Goal: Task Accomplishment & Management: Manage account settings

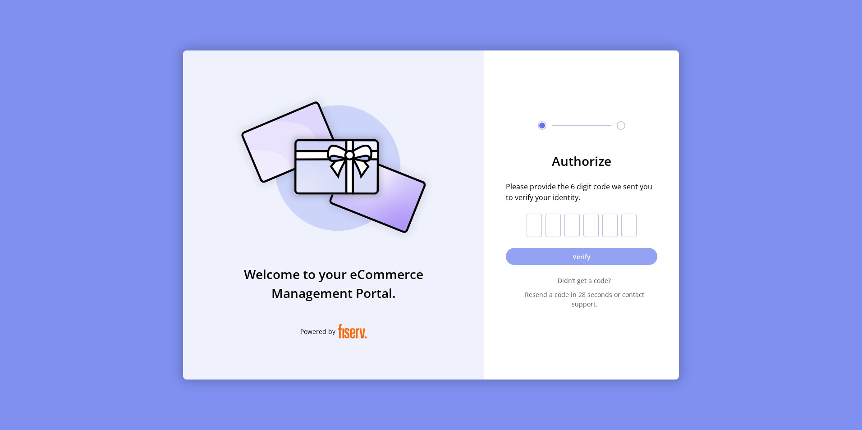
click at [553, 264] on button "Verify" at bounding box center [581, 256] width 151 height 17
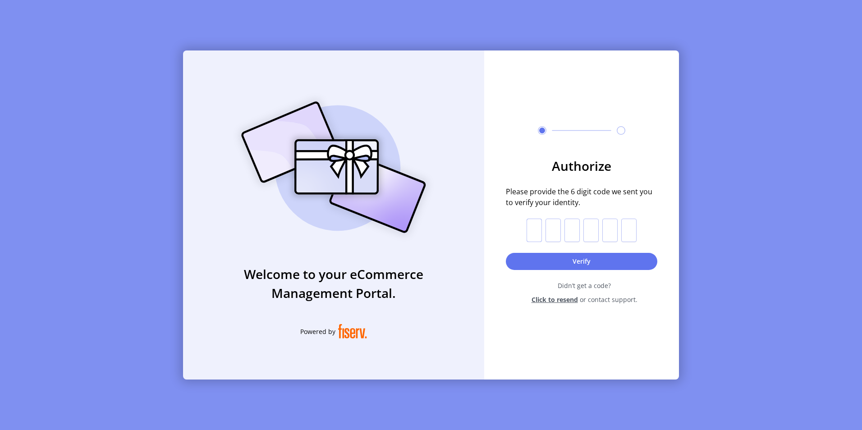
click at [530, 225] on input "text" at bounding box center [534, 230] width 15 height 23
type input "*"
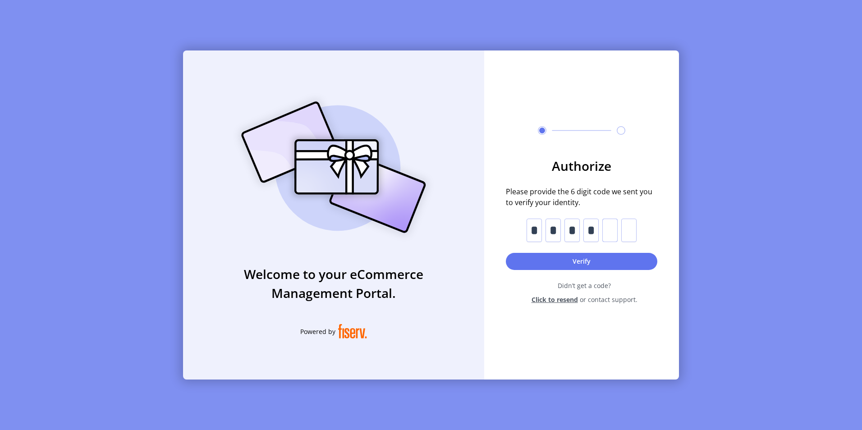
type input "*"
click at [569, 261] on button "Verify" at bounding box center [581, 261] width 151 height 17
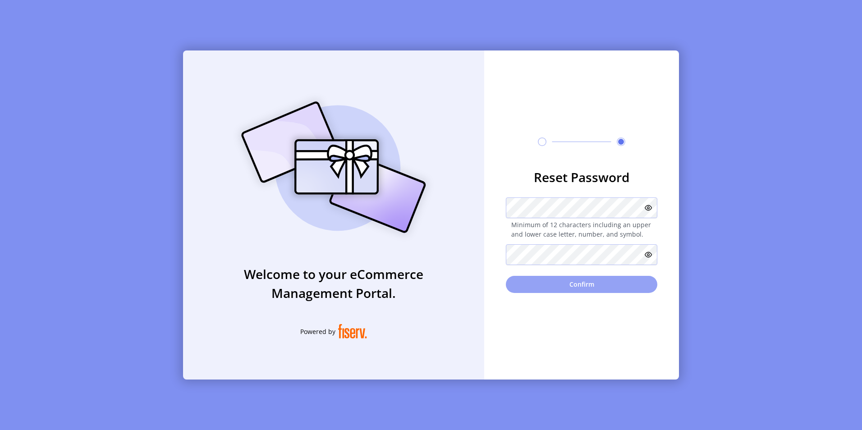
click at [565, 282] on button "Confirm" at bounding box center [581, 284] width 151 height 17
click at [572, 284] on button "Confirm" at bounding box center [581, 284] width 151 height 17
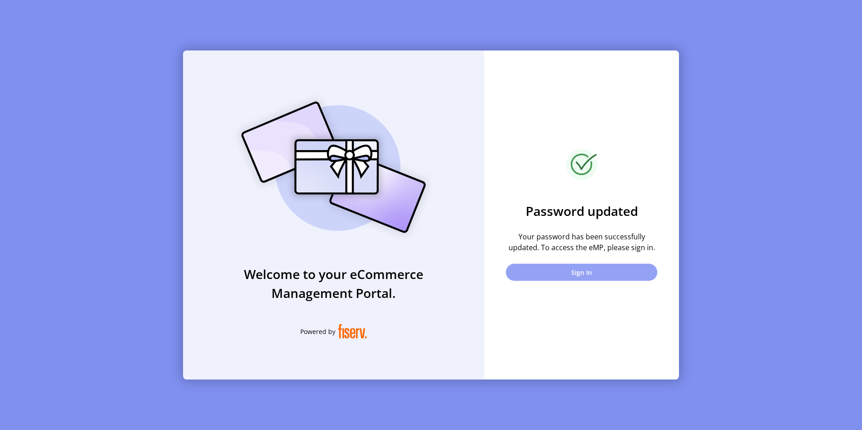
click at [580, 273] on button "Sign In" at bounding box center [581, 272] width 151 height 17
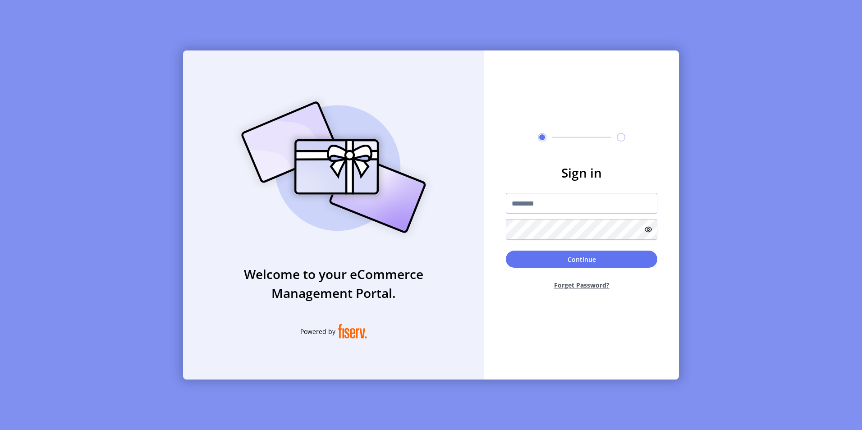
click at [546, 204] on input "text" at bounding box center [581, 203] width 151 height 21
type input "**********"
click at [576, 254] on button "Continue" at bounding box center [581, 259] width 151 height 17
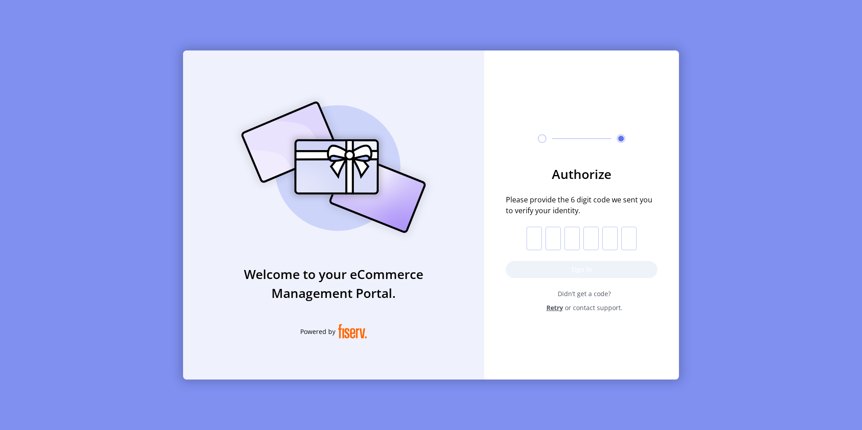
click at [537, 236] on input "text" at bounding box center [534, 238] width 15 height 23
type input "*"
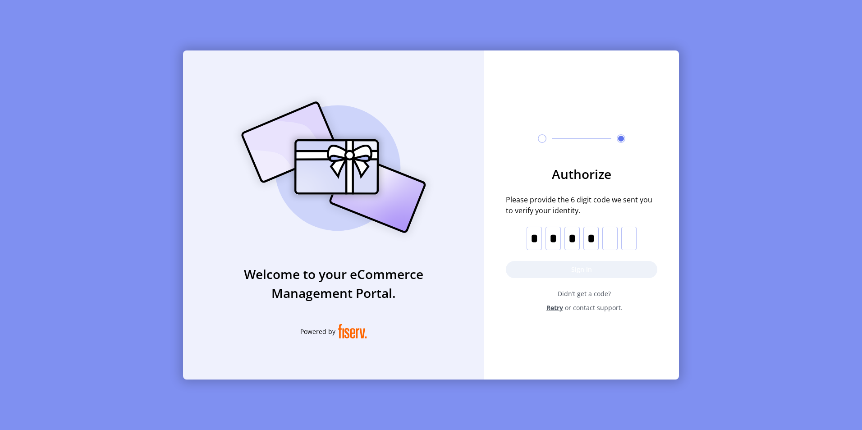
type input "*"
click at [601, 269] on button "Sign in" at bounding box center [581, 269] width 151 height 17
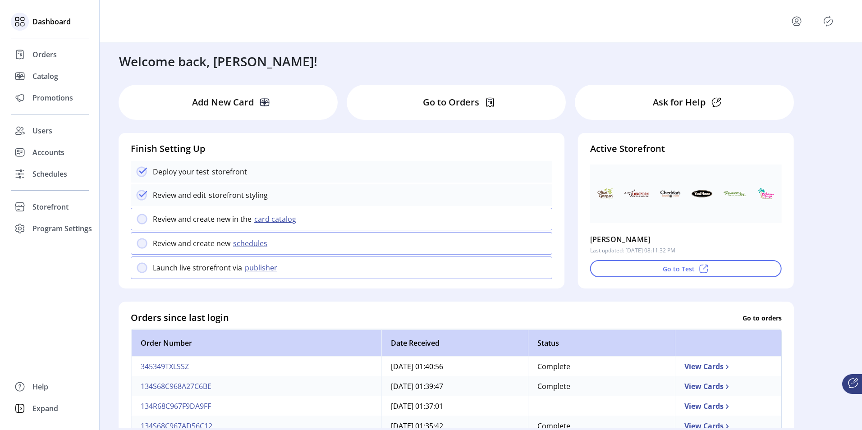
click at [52, 20] on span "Dashboard" at bounding box center [51, 21] width 38 height 11
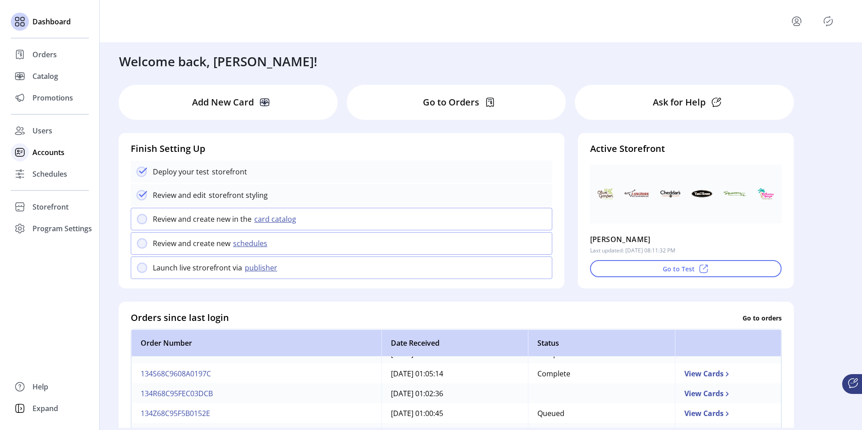
click at [45, 155] on span "Accounts" at bounding box center [48, 152] width 32 height 11
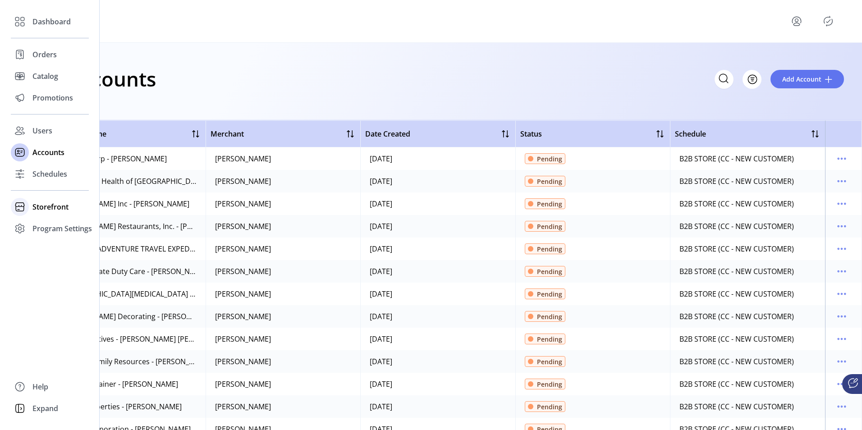
click at [51, 206] on span "Storefront" at bounding box center [50, 207] width 36 height 11
click at [50, 226] on span "Configuration" at bounding box center [55, 225] width 47 height 11
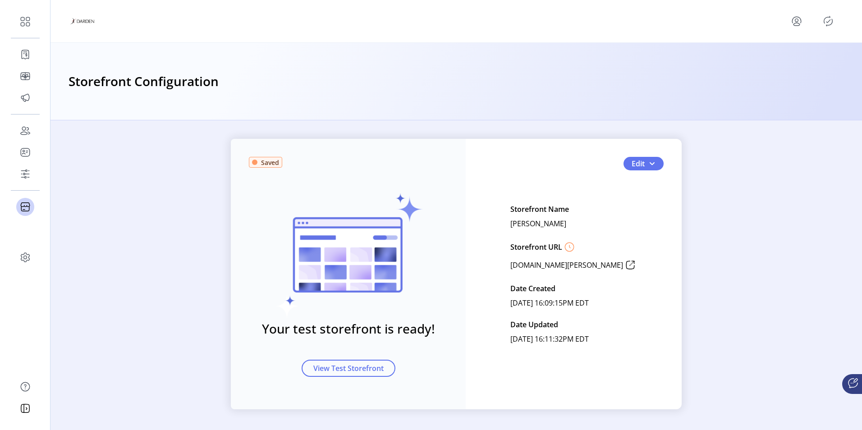
scroll to position [4, 0]
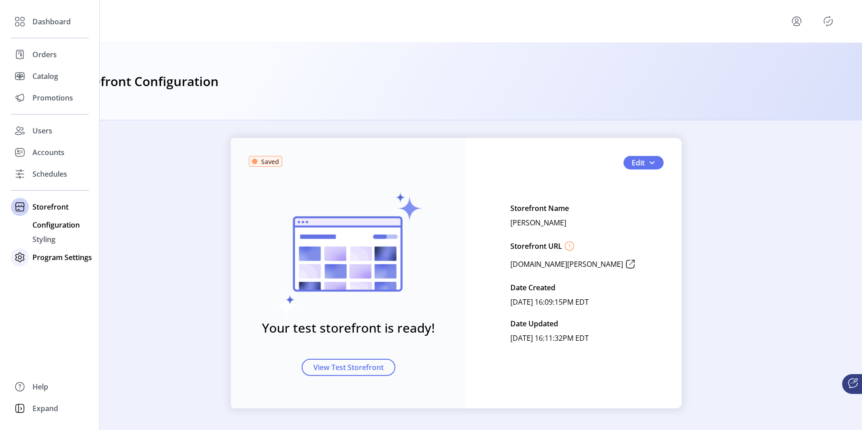
click at [61, 259] on span "Program Settings" at bounding box center [62, 257] width 60 height 11
click at [50, 174] on span "Schedules" at bounding box center [49, 174] width 35 height 11
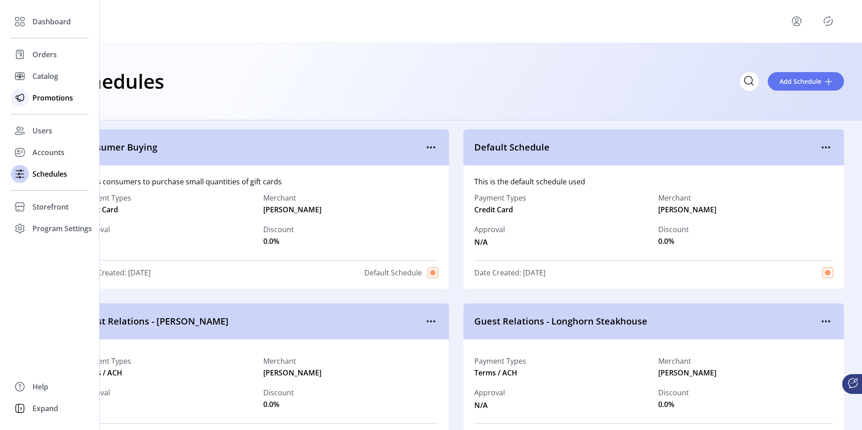
click at [45, 96] on span "Promotions" at bounding box center [52, 97] width 41 height 11
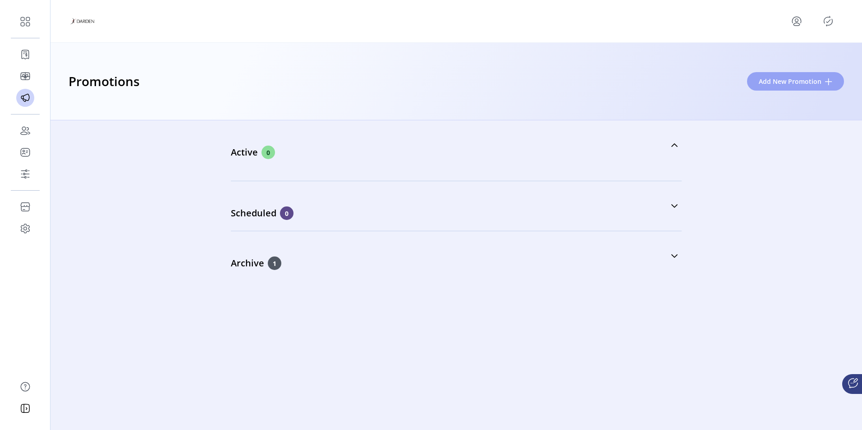
click at [791, 79] on span "Add New Promotion" at bounding box center [790, 81] width 63 height 9
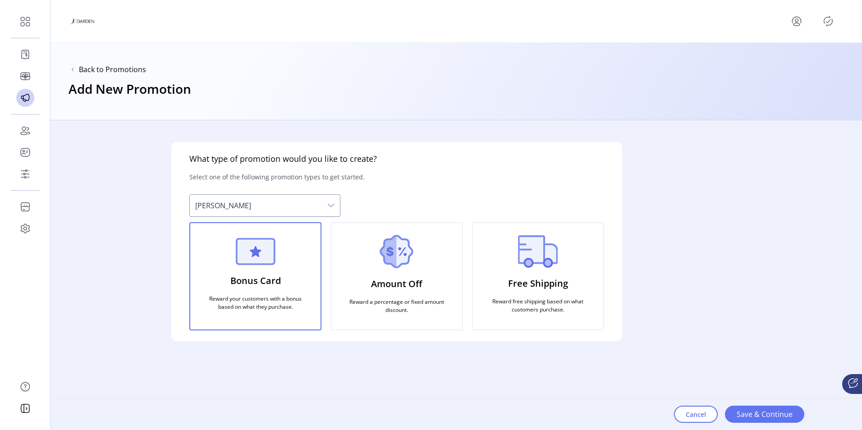
click at [380, 315] on p "Reward a percentage or fixed amount discount." at bounding box center [396, 305] width 109 height 23
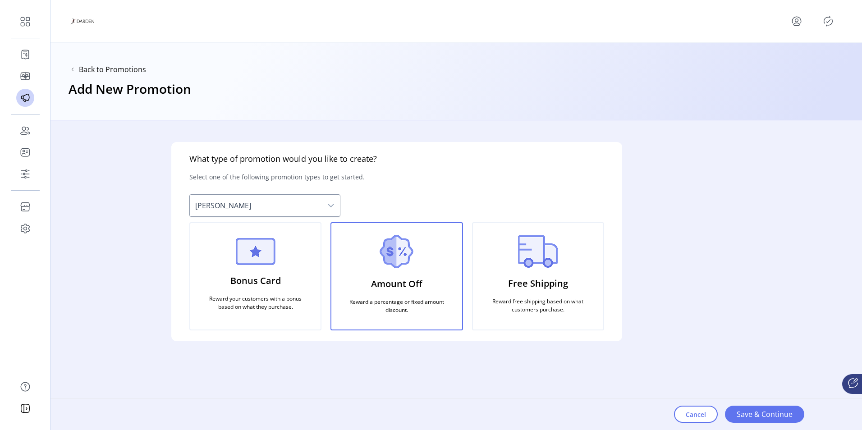
click at [502, 308] on p "Reward free shipping based on what customers purchase." at bounding box center [538, 305] width 109 height 23
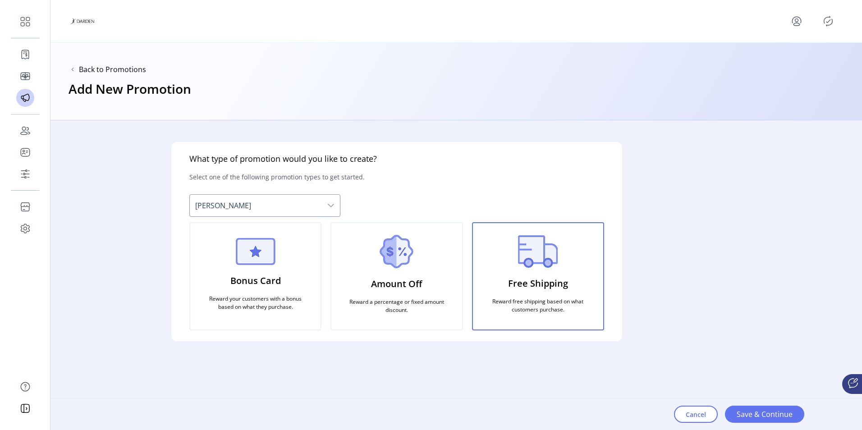
click at [277, 312] on p "Reward your customers with a bonus based on what they purchase." at bounding box center [255, 302] width 109 height 23
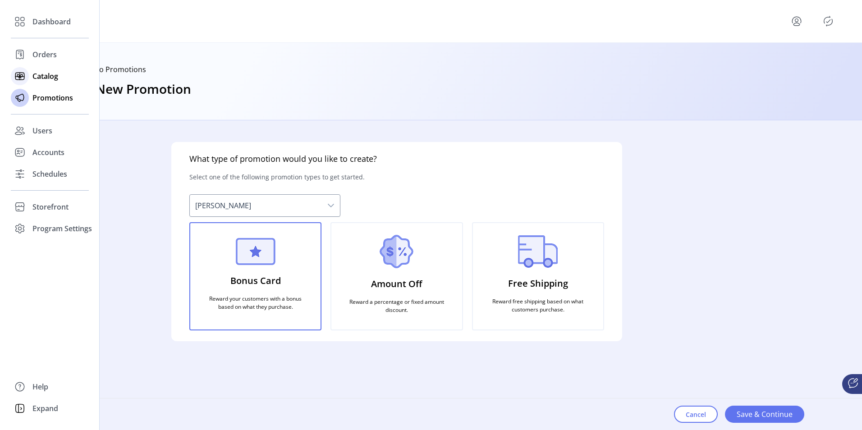
click at [49, 75] on span "Catalog" at bounding box center [45, 76] width 26 height 11
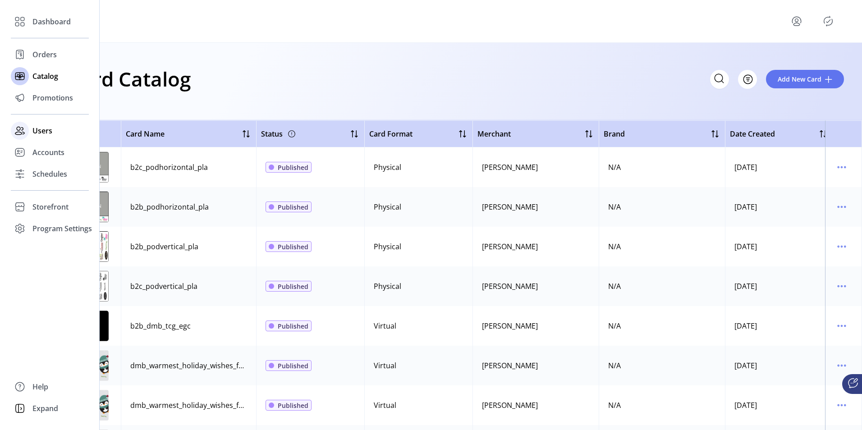
click at [46, 131] on span "Users" at bounding box center [42, 130] width 20 height 11
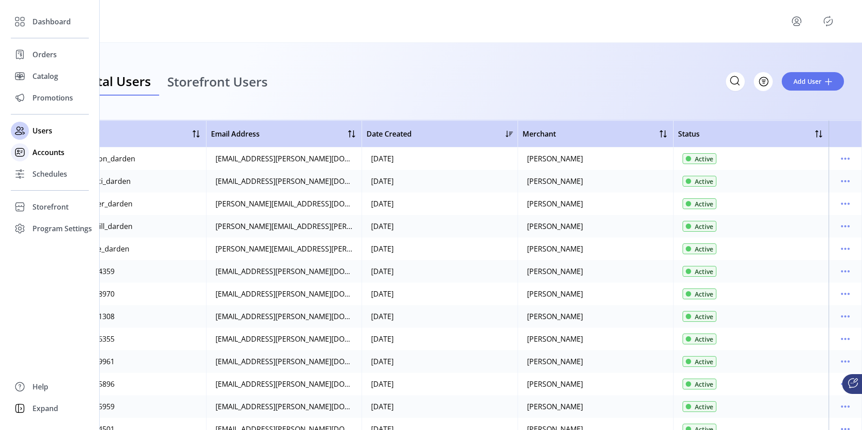
click at [51, 151] on span "Accounts" at bounding box center [48, 152] width 32 height 11
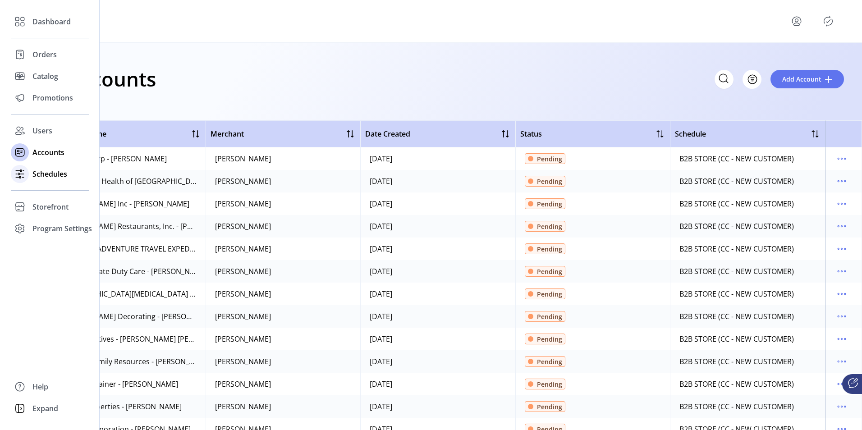
click at [50, 176] on span "Schedules" at bounding box center [49, 174] width 35 height 11
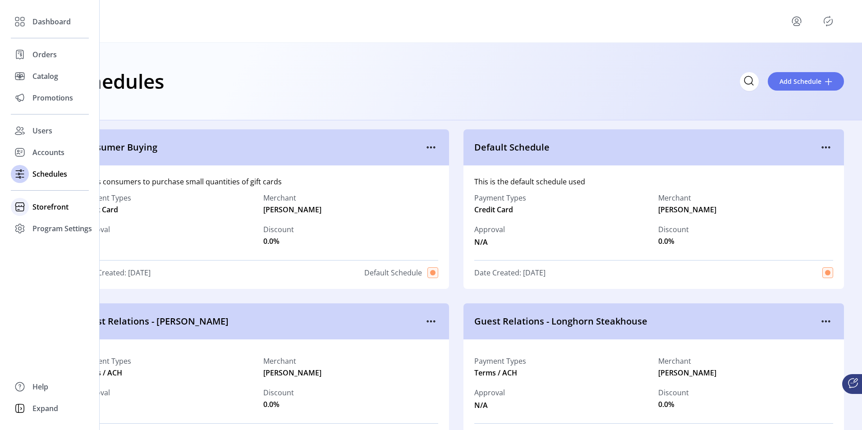
click at [55, 207] on span "Storefront" at bounding box center [50, 207] width 36 height 11
click at [54, 229] on span "Configuration" at bounding box center [55, 225] width 47 height 11
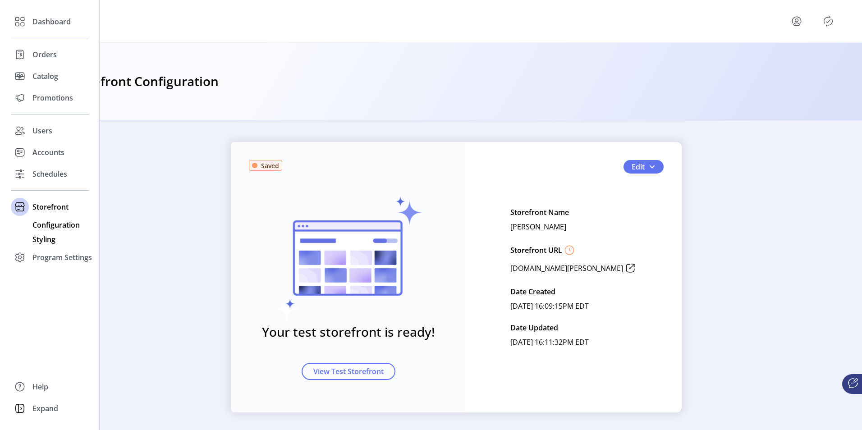
click at [51, 239] on span "Styling" at bounding box center [43, 239] width 23 height 11
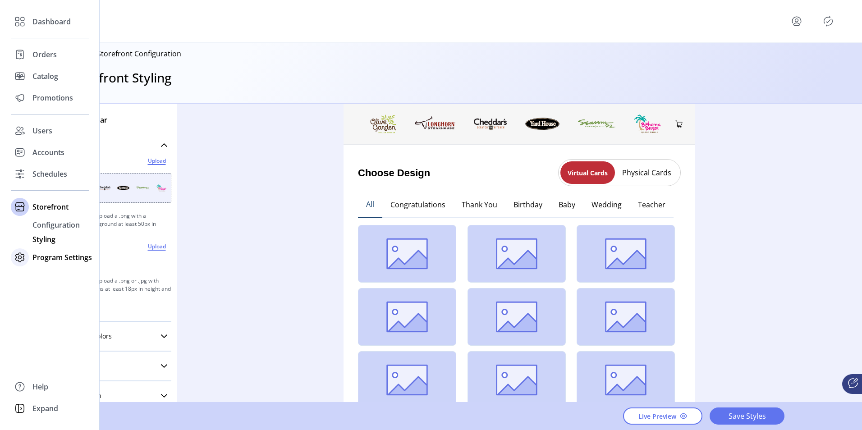
click at [55, 259] on span "Program Settings" at bounding box center [62, 257] width 60 height 11
click at [55, 246] on span "Templates" at bounding box center [50, 246] width 36 height 11
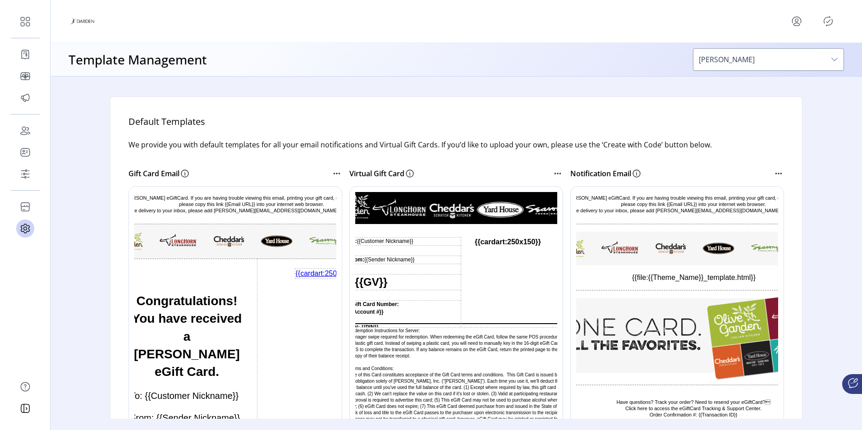
scroll to position [90, 0]
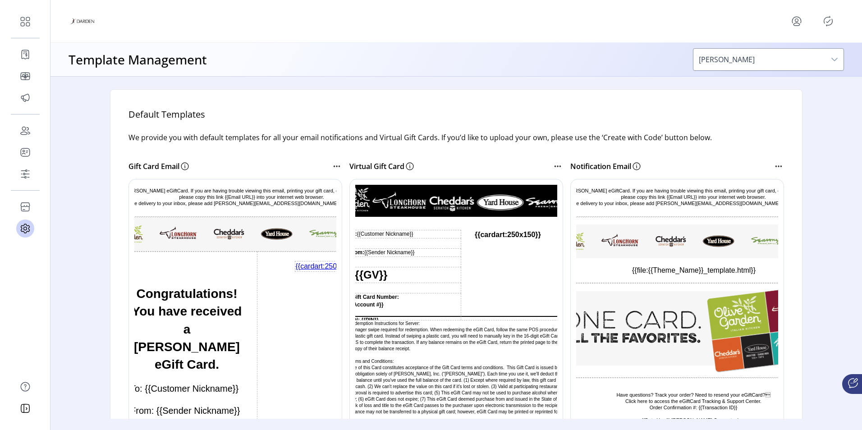
click at [380, 266] on td "Rich Text Area. Press ALT-0 for help." at bounding box center [405, 261] width 112 height 10
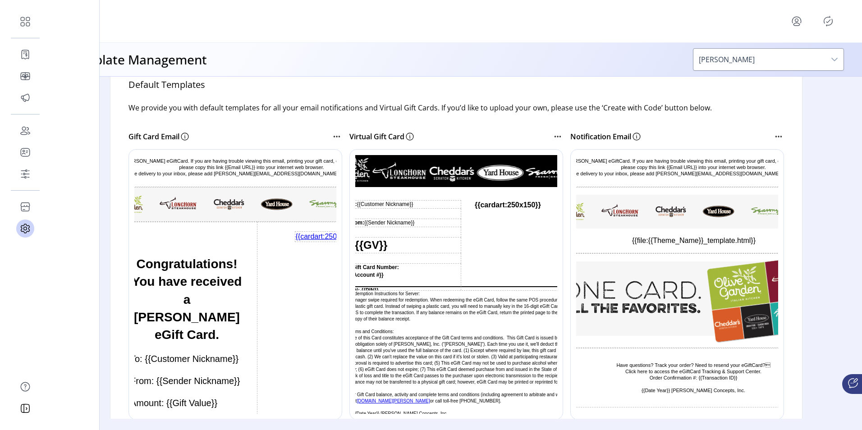
scroll to position [135, 0]
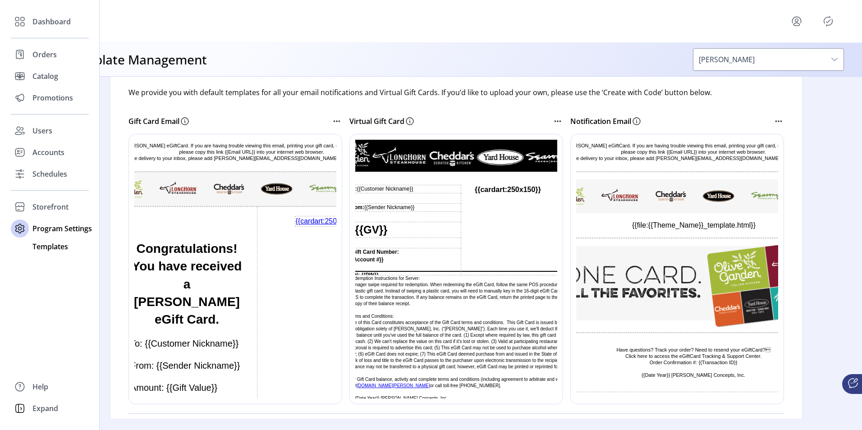
click at [55, 248] on span "Templates" at bounding box center [50, 246] width 36 height 11
click at [55, 210] on span "Storefront" at bounding box center [50, 207] width 36 height 11
click at [46, 240] on span "Styling" at bounding box center [43, 239] width 23 height 11
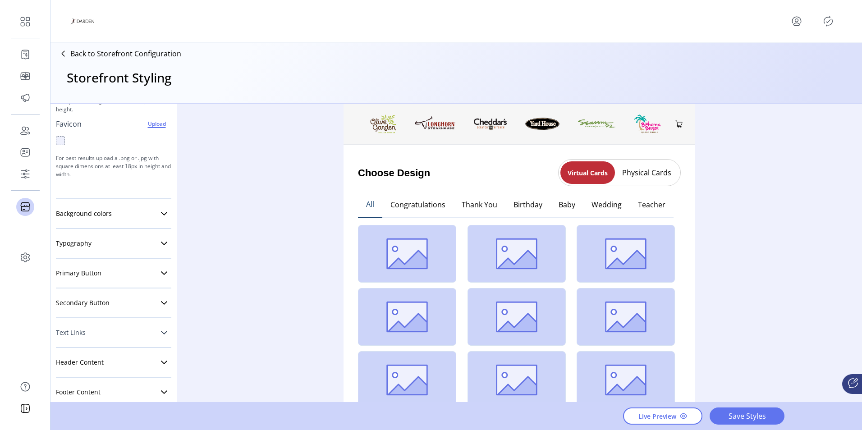
scroll to position [135, 0]
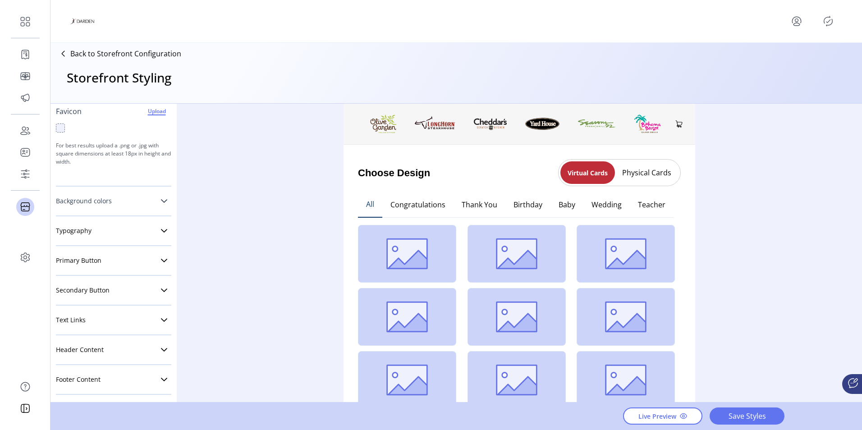
click at [161, 200] on icon at bounding box center [164, 200] width 7 height 7
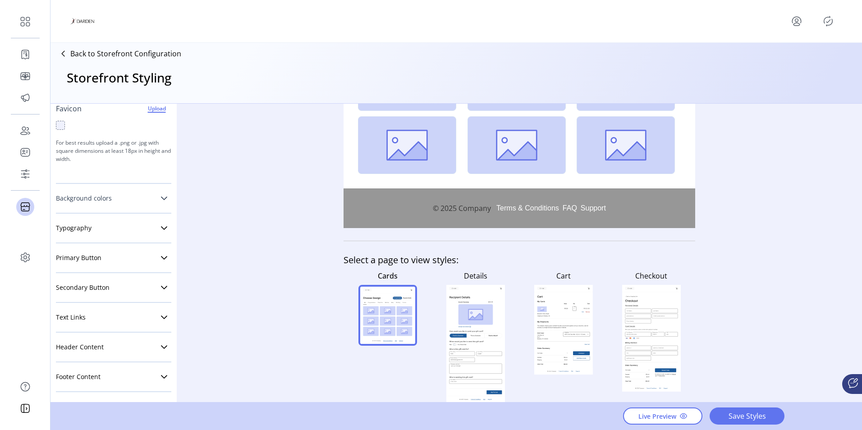
scroll to position [0, 0]
